Goal: Task Accomplishment & Management: Manage account settings

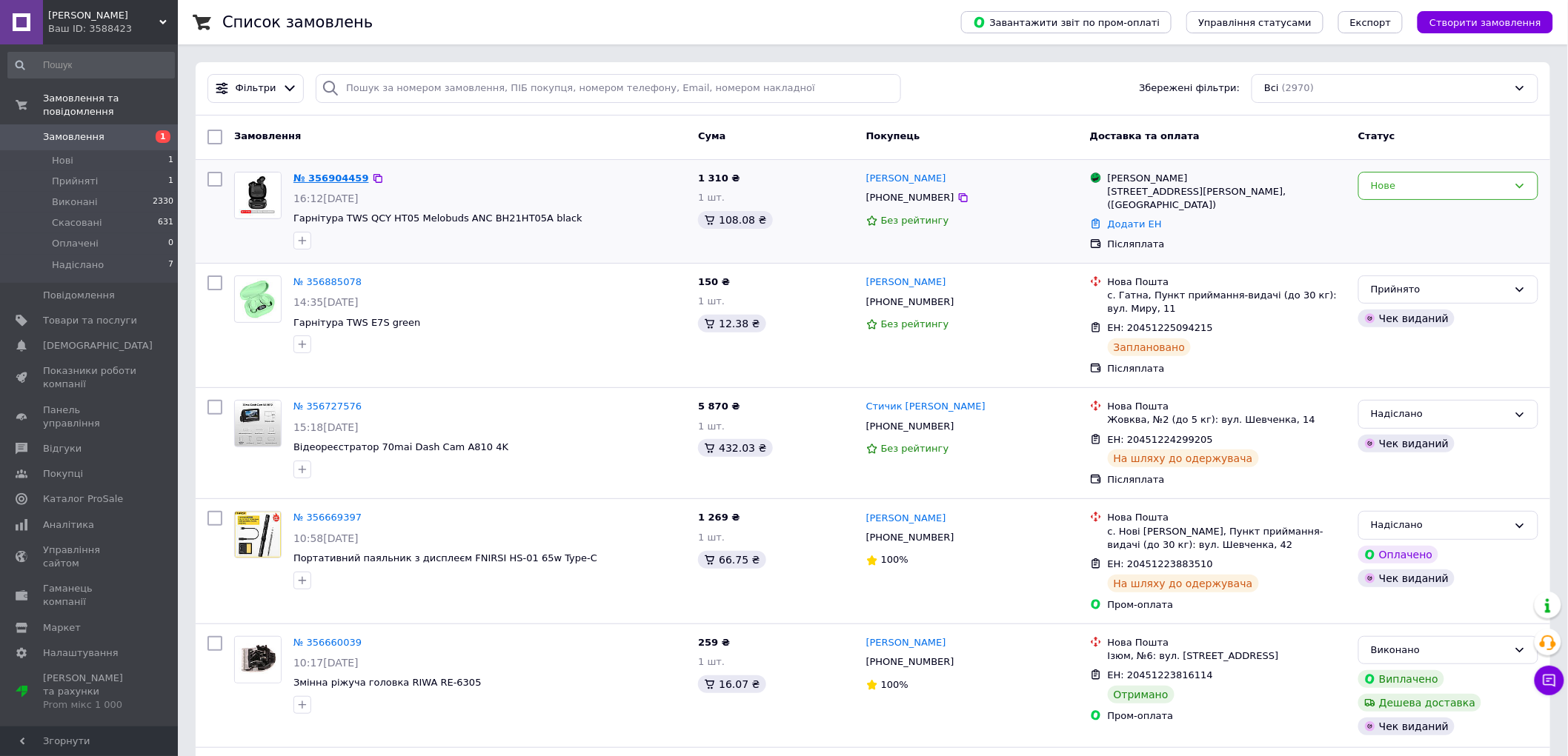
click at [312, 178] on link "№ 356904459" at bounding box center [330, 178] width 76 height 11
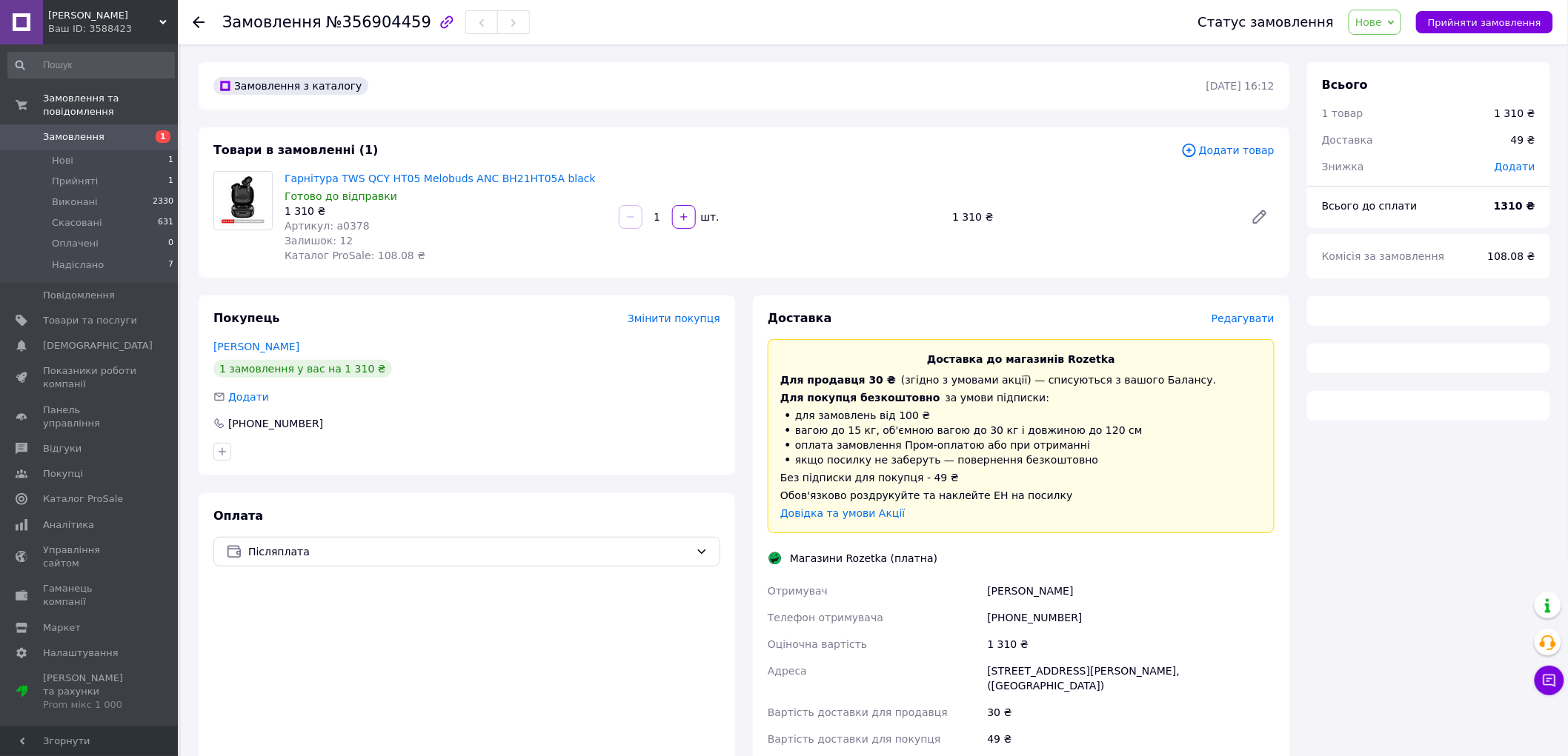
click at [1381, 18] on span "Нове" at bounding box center [1367, 23] width 27 height 12
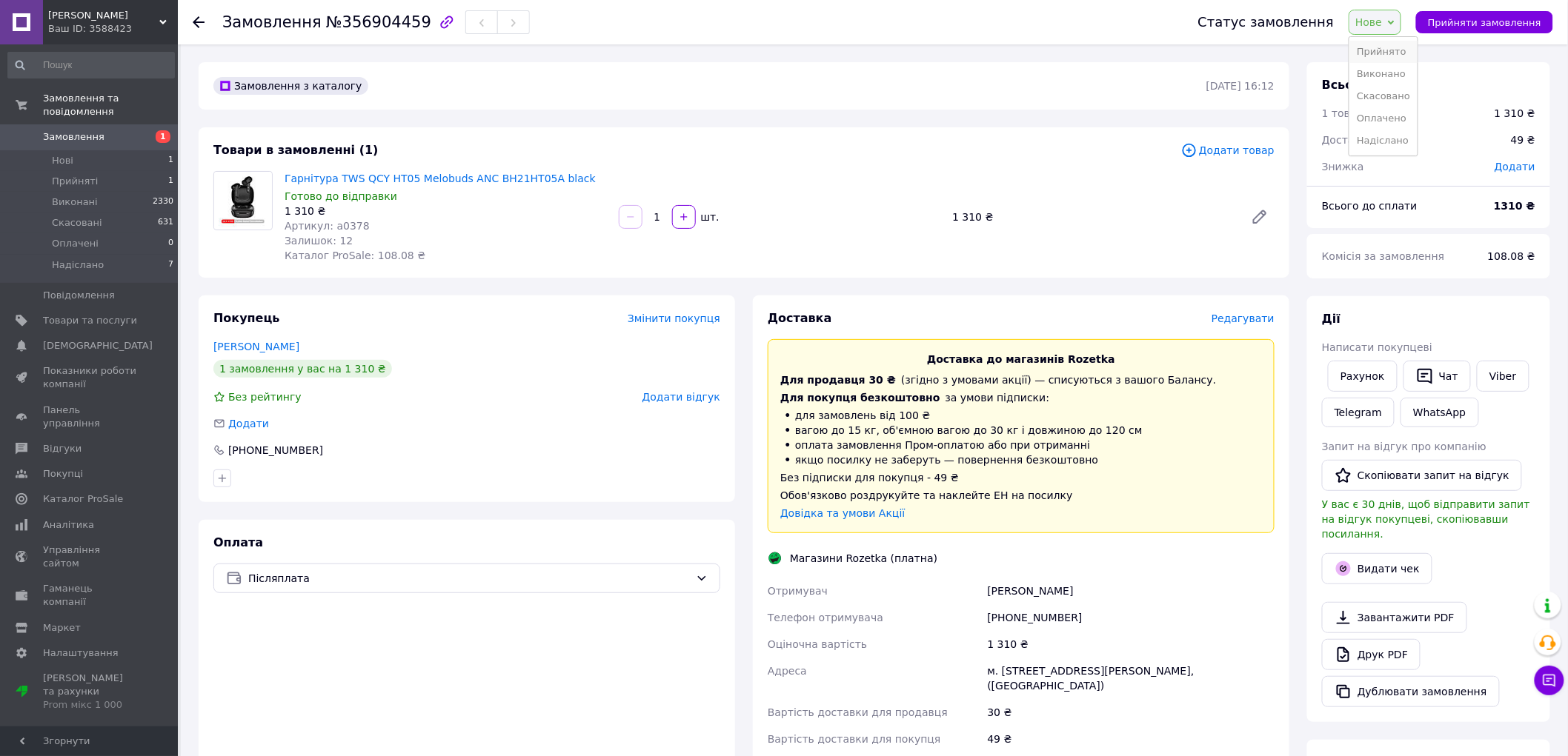
click at [1390, 46] on li "Прийнято" at bounding box center [1382, 51] width 68 height 23
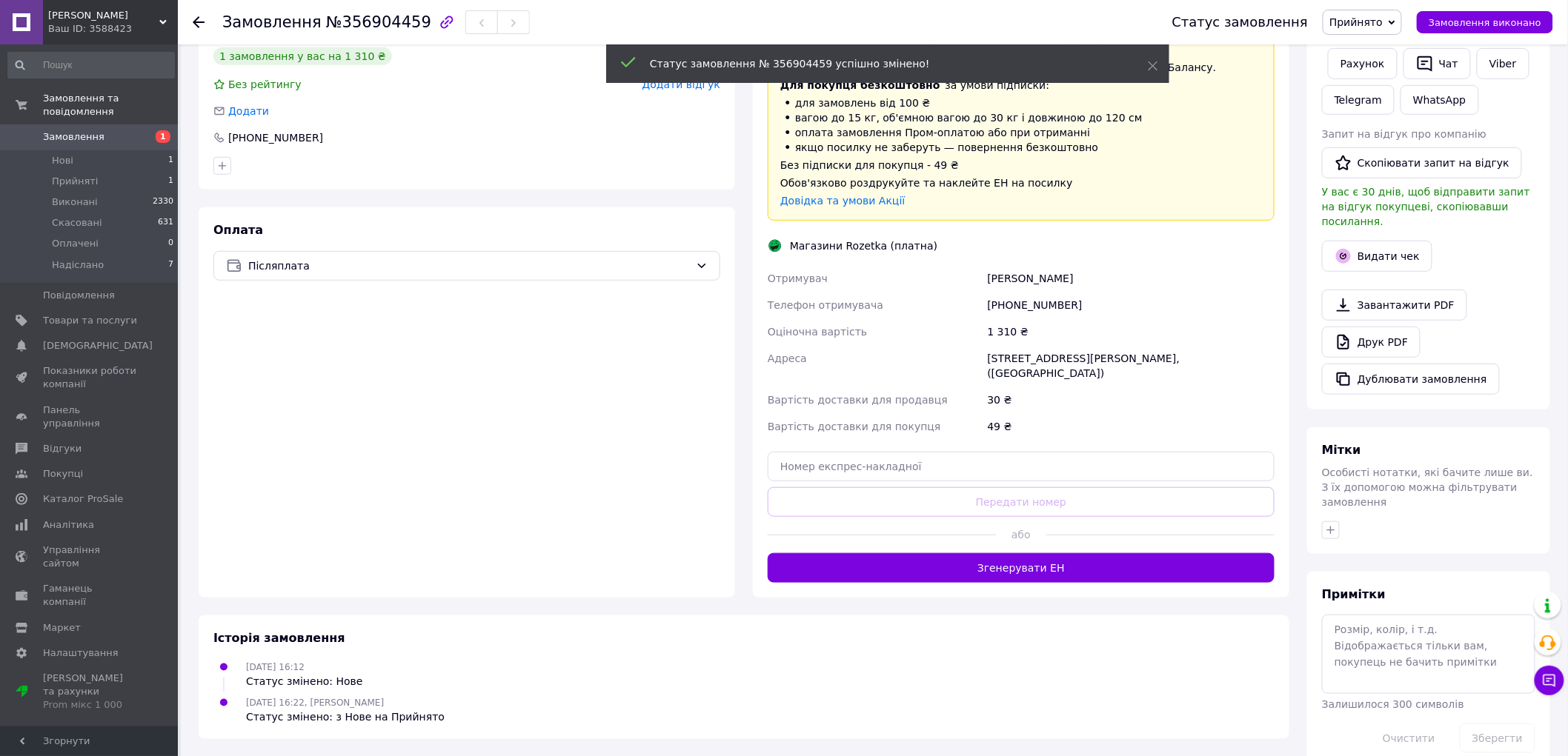
scroll to position [314, 0]
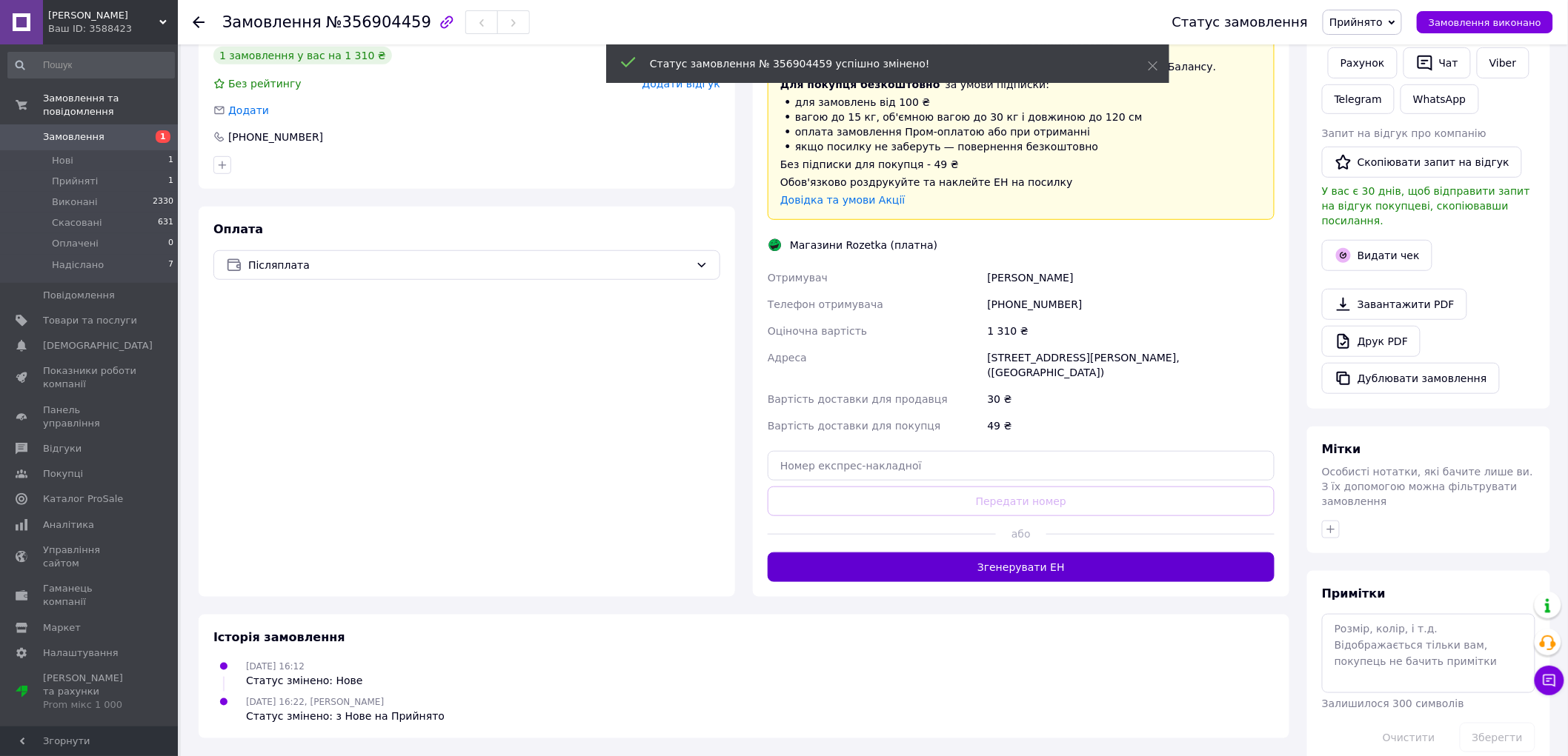
click at [1024, 569] on button "Згенерувати ЕН" at bounding box center [1020, 567] width 506 height 29
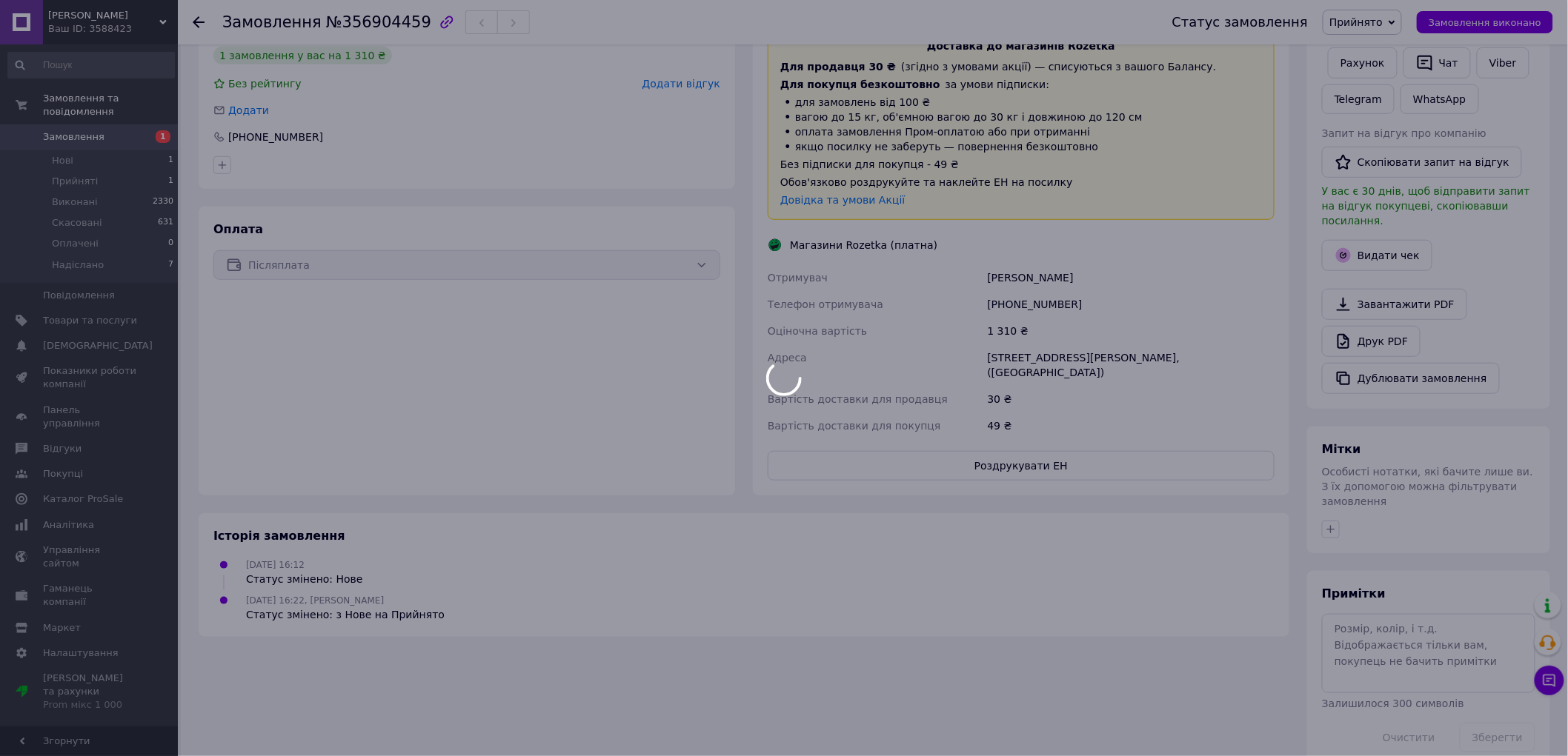
scroll to position [313, 0]
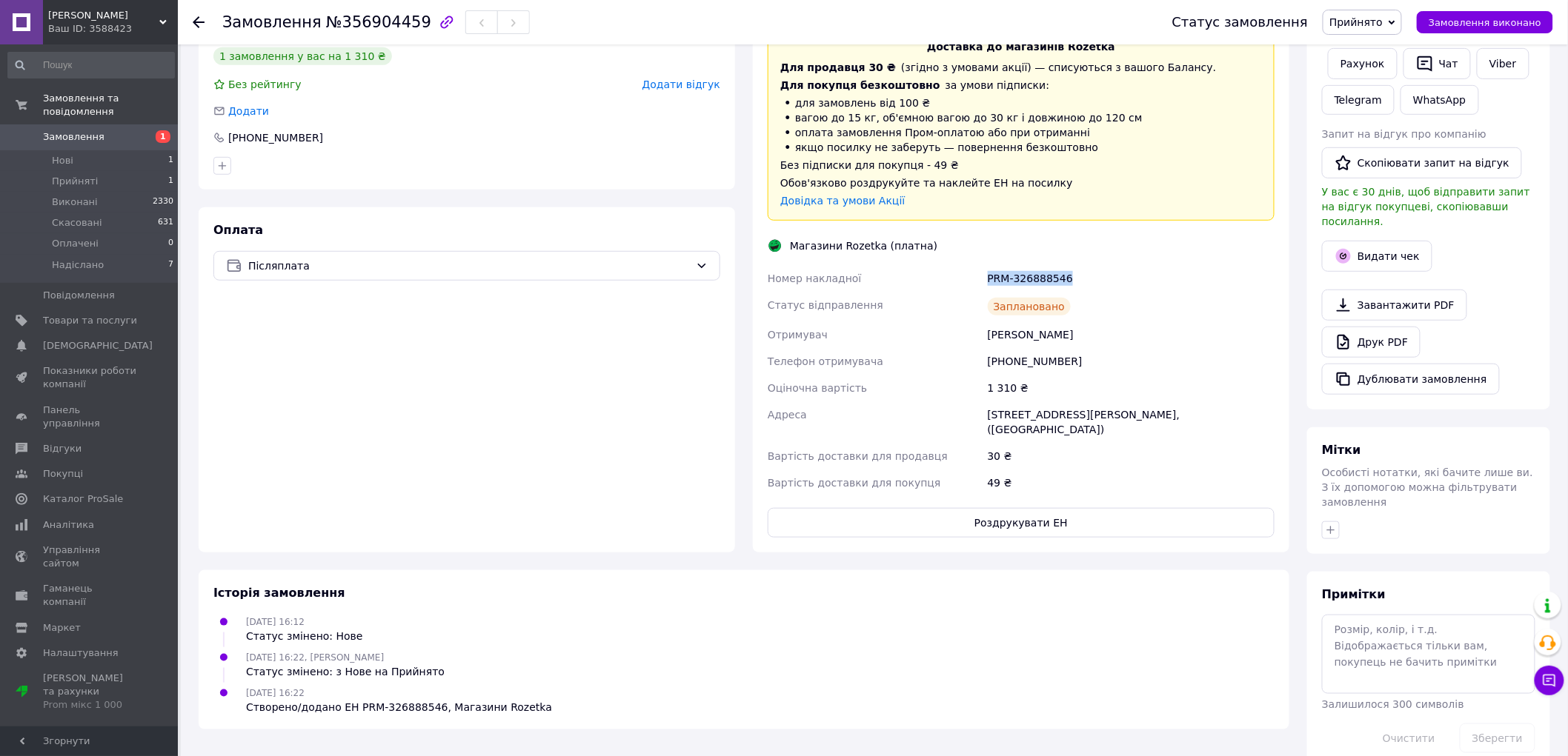
drag, startPoint x: 1069, startPoint y: 277, endPoint x: 988, endPoint y: 280, distance: 81.1
click at [988, 280] on div "PRM-326888546" at bounding box center [1132, 278] width 293 height 27
copy div "PRM-326888546"
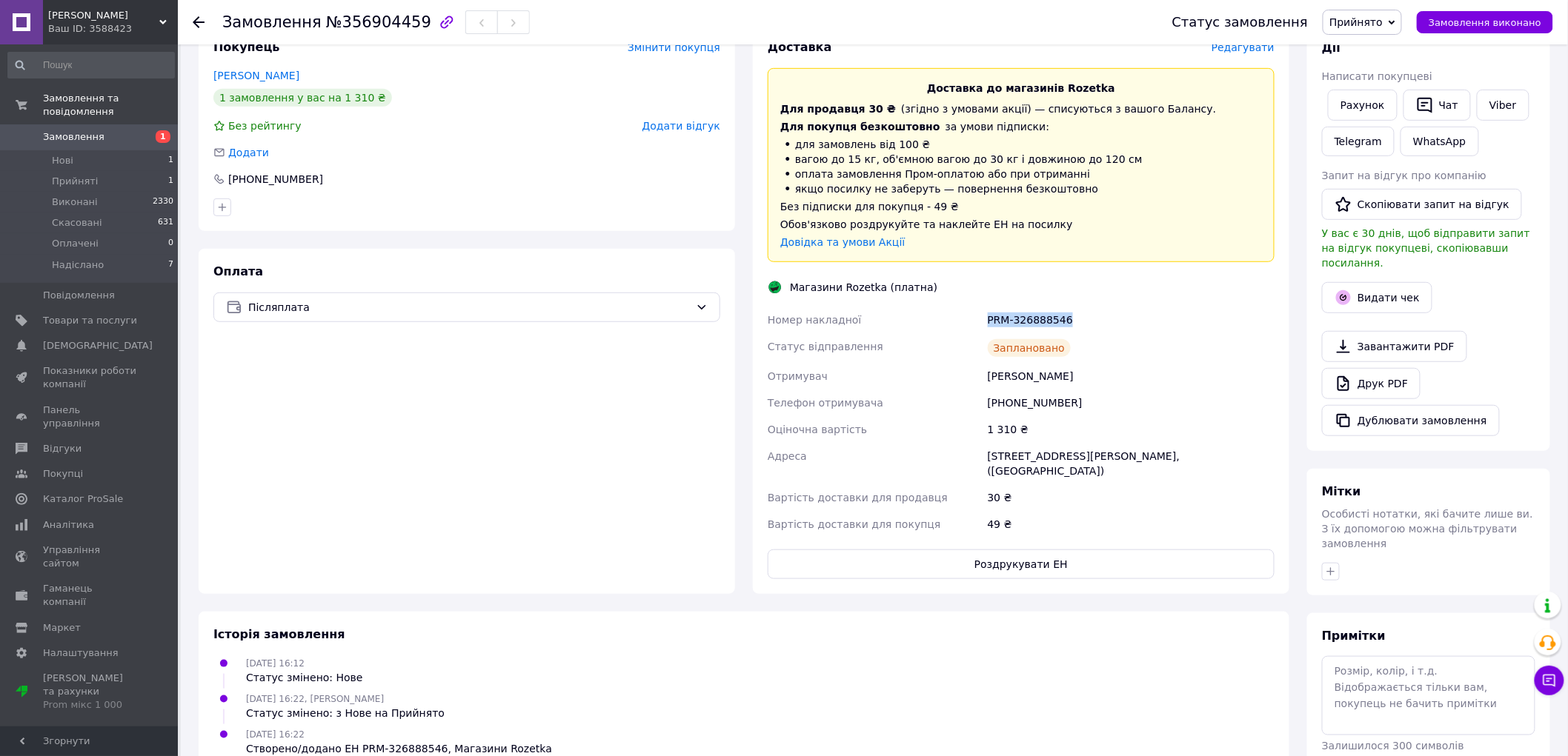
scroll to position [230, 0]
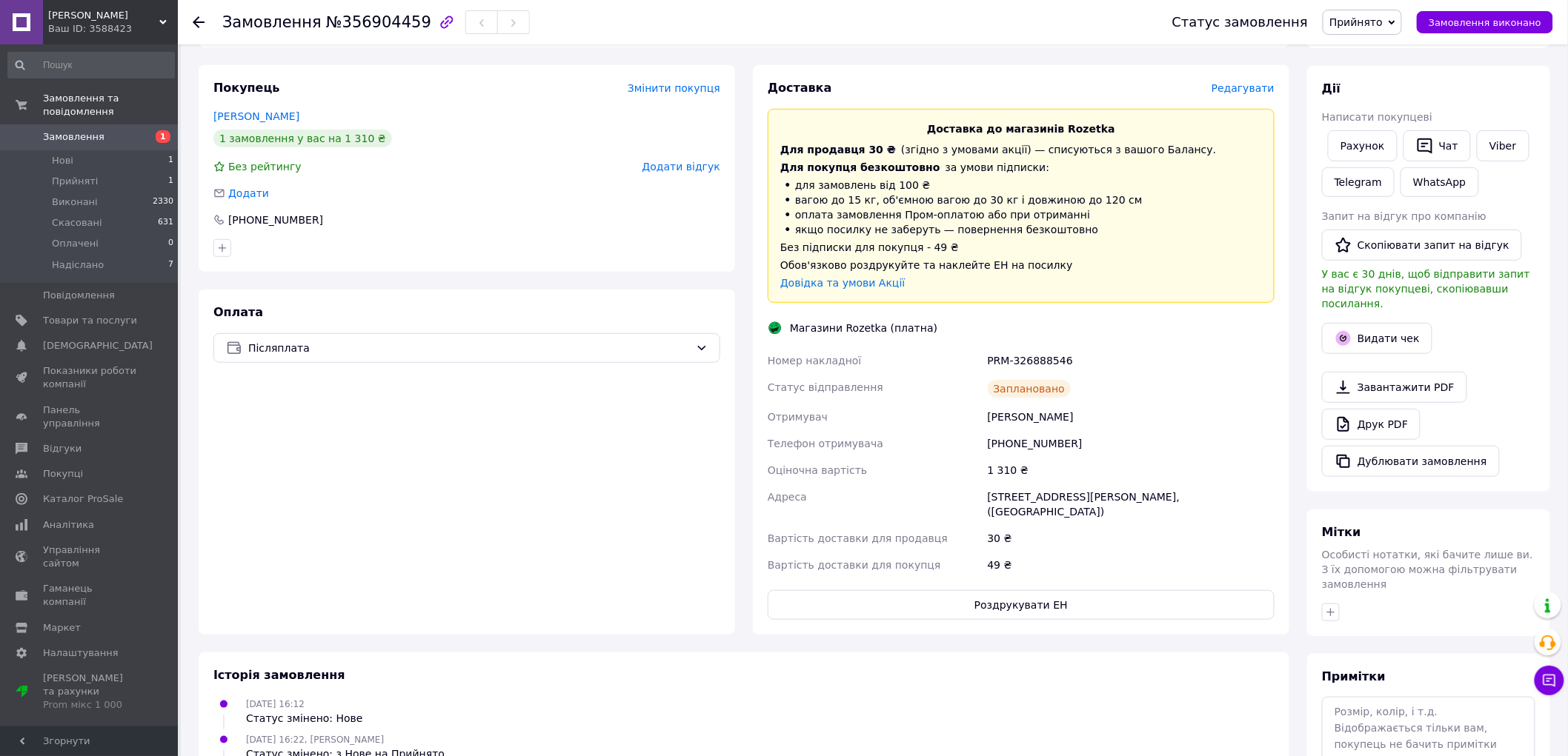
click at [1092, 329] on div "Магазини Rozetka (платна)" at bounding box center [1020, 327] width 514 height 15
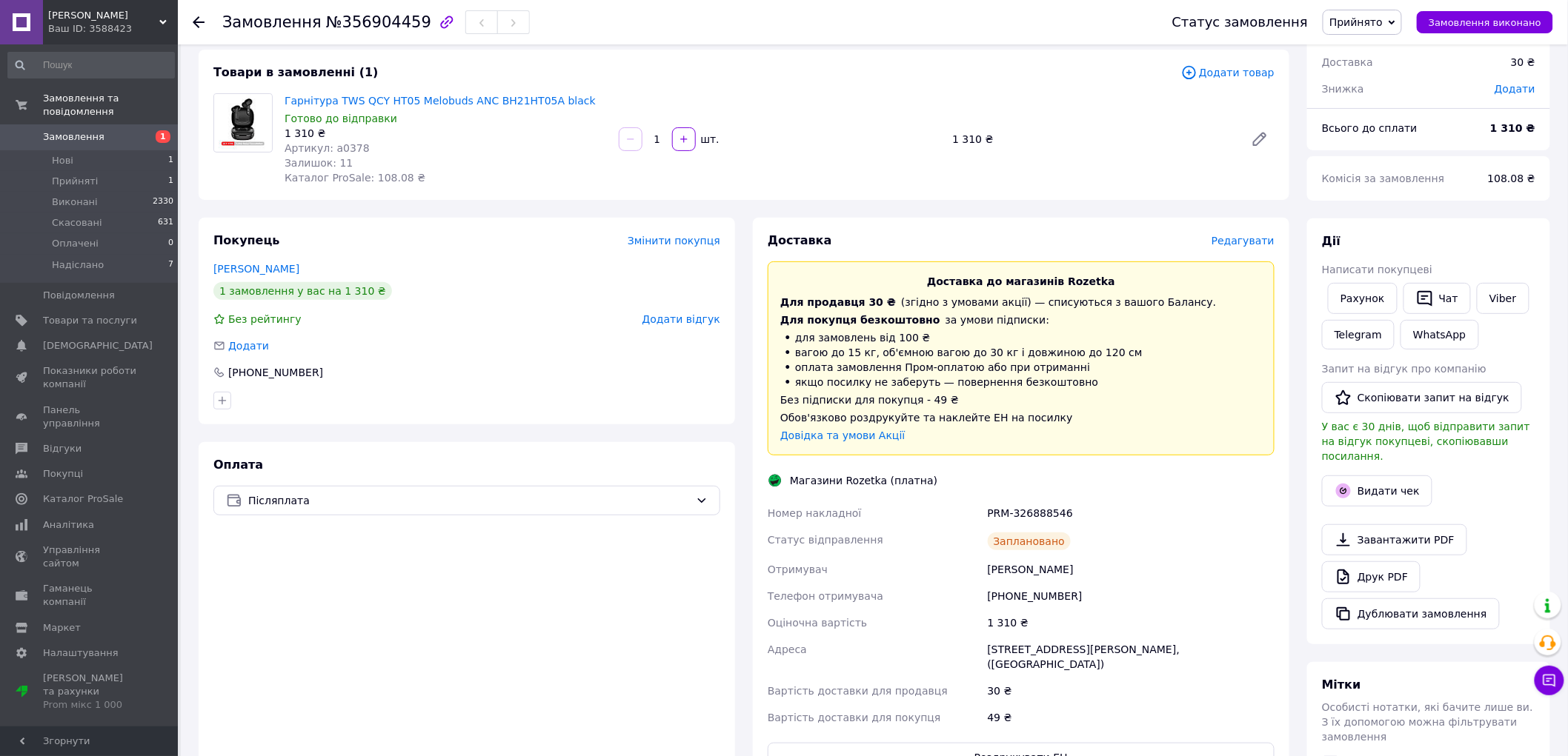
scroll to position [65, 0]
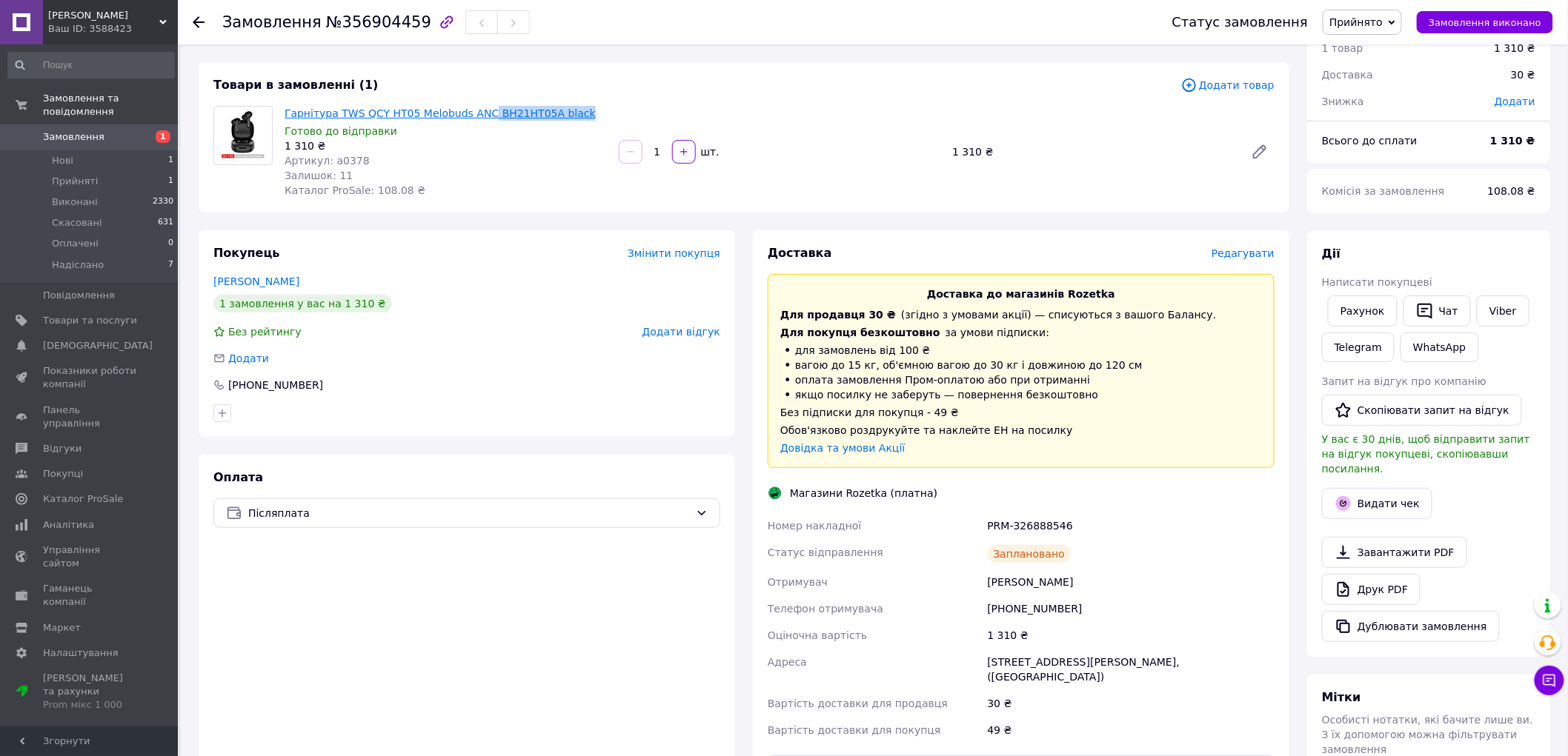
copy link "BH21HT05A black"
drag, startPoint x: 566, startPoint y: 107, endPoint x: 477, endPoint y: 116, distance: 89.5
click at [477, 116] on span "Гарнітура TWS QCY HT05 Melobuds ANC BH21HT05A black" at bounding box center [445, 113] width 322 height 15
click at [569, 381] on div "[PHONE_NUMBER]" at bounding box center [466, 384] width 506 height 15
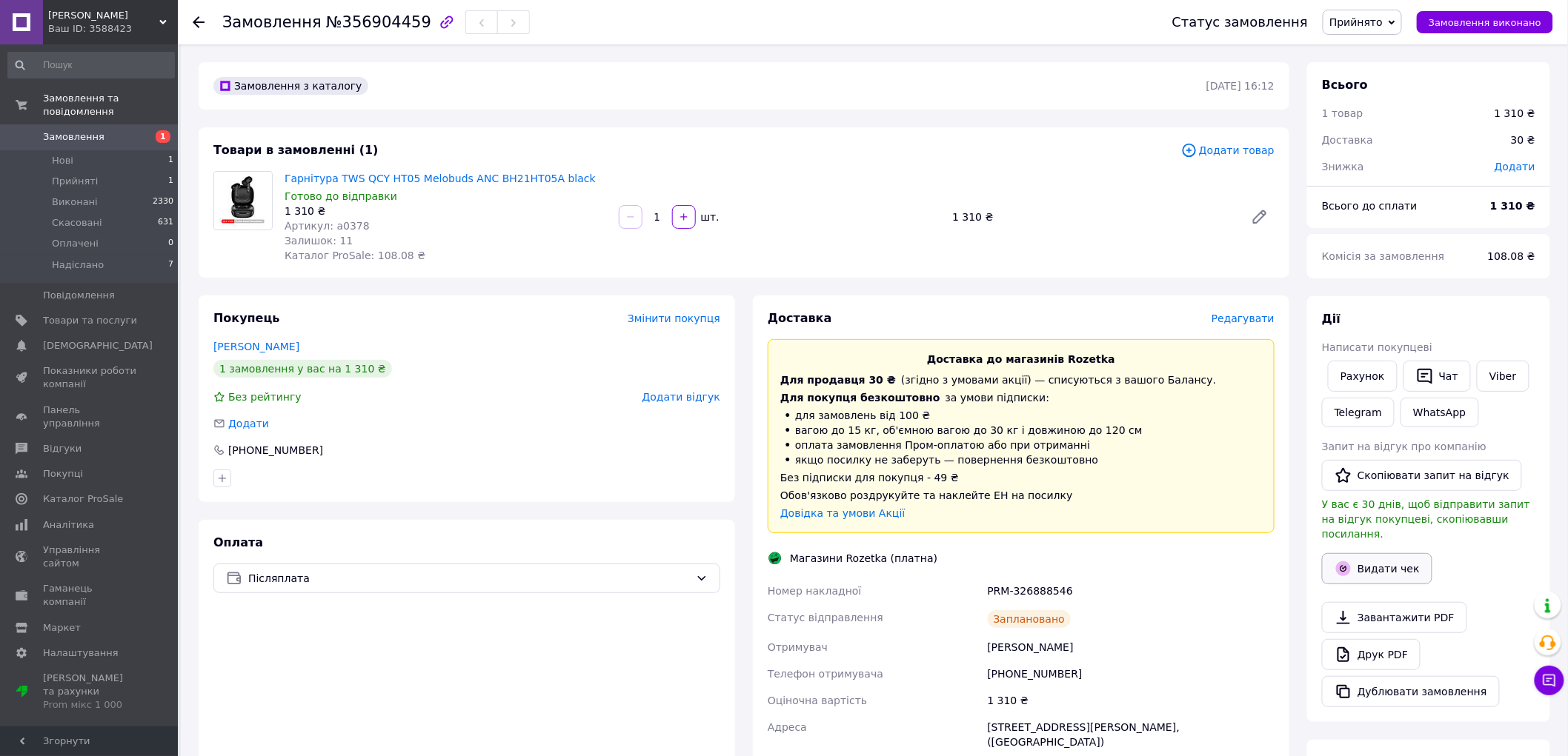
click at [1360, 553] on button "Видати чек" at bounding box center [1376, 569] width 110 height 31
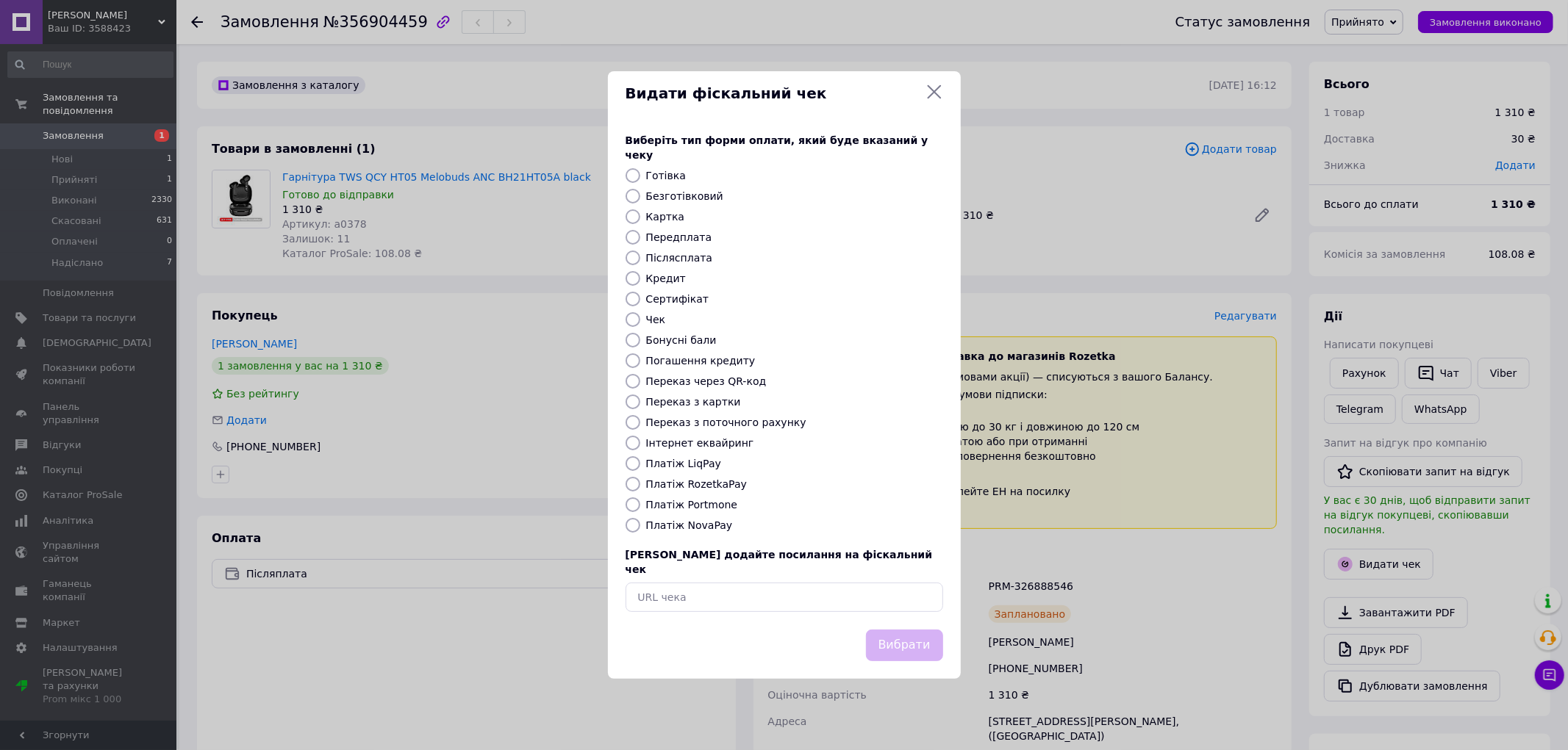
click at [628, 487] on input "Платіж RozetkaPay" at bounding box center [632, 484] width 15 height 15
radio input "true"
click at [905, 630] on button "Вибрати" at bounding box center [905, 646] width 77 height 31
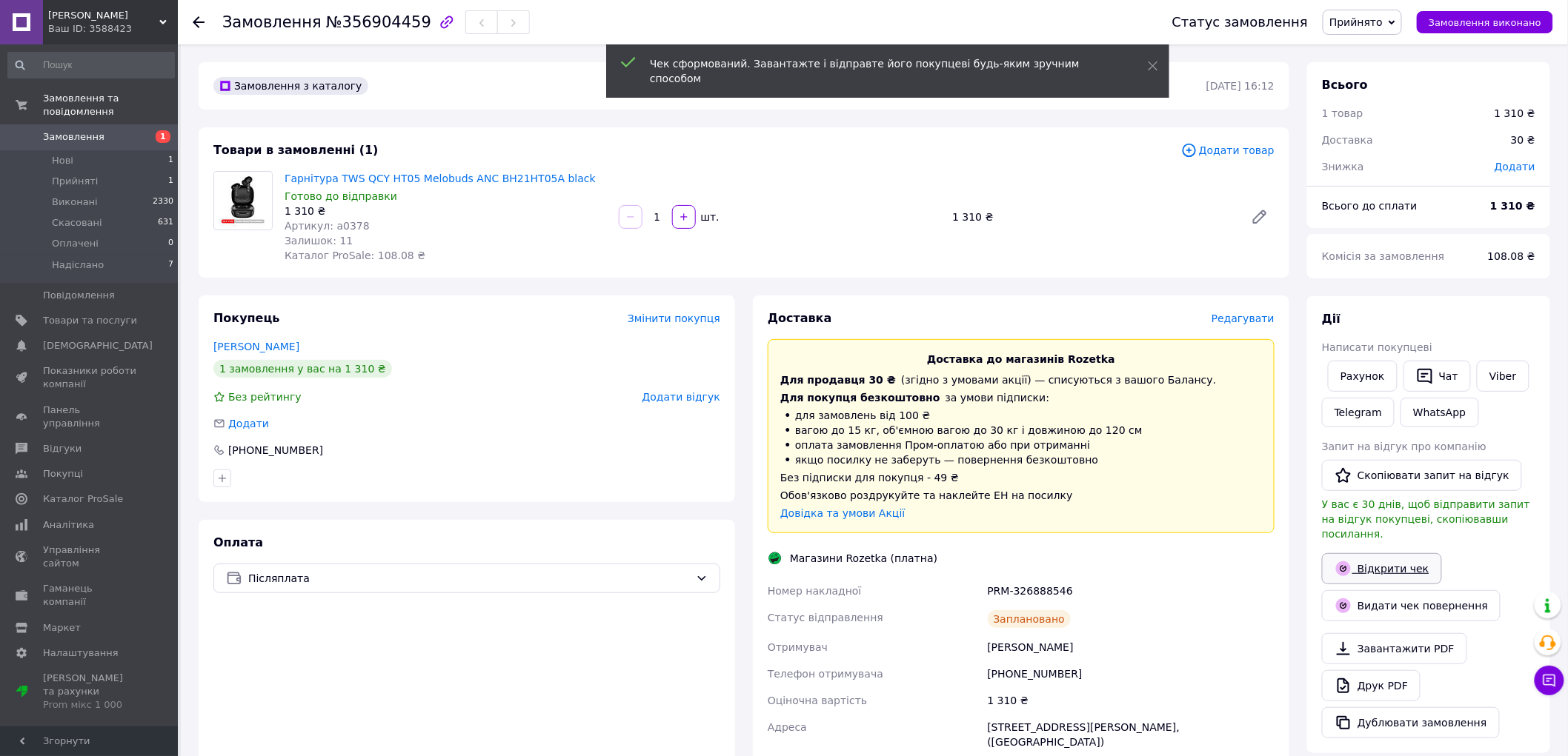
click at [1330, 564] on link "Відкрити чек" at bounding box center [1381, 569] width 120 height 31
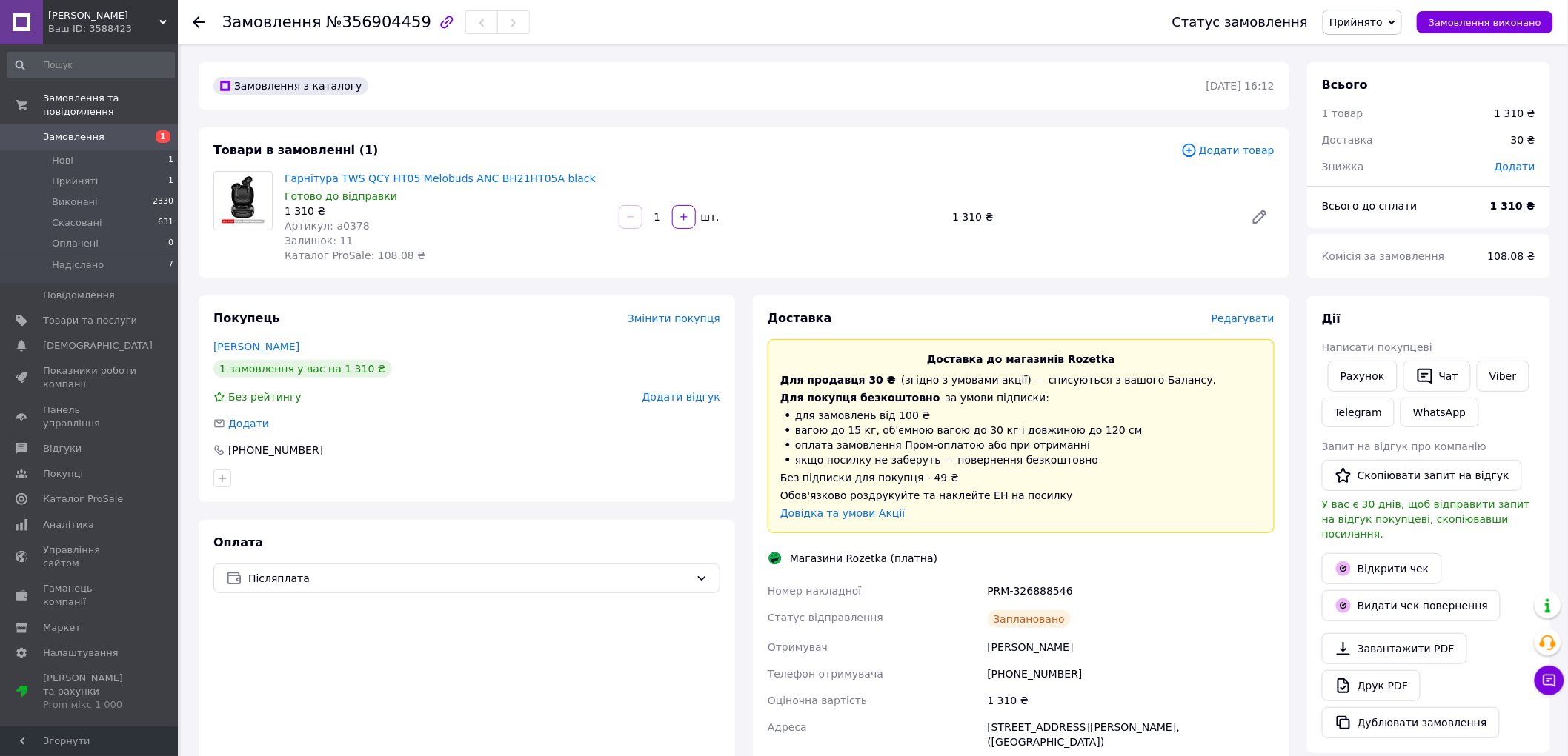
click at [71, 125] on link "Замовлення 1" at bounding box center [90, 138] width 182 height 26
